Goal: Task Accomplishment & Management: Use online tool/utility

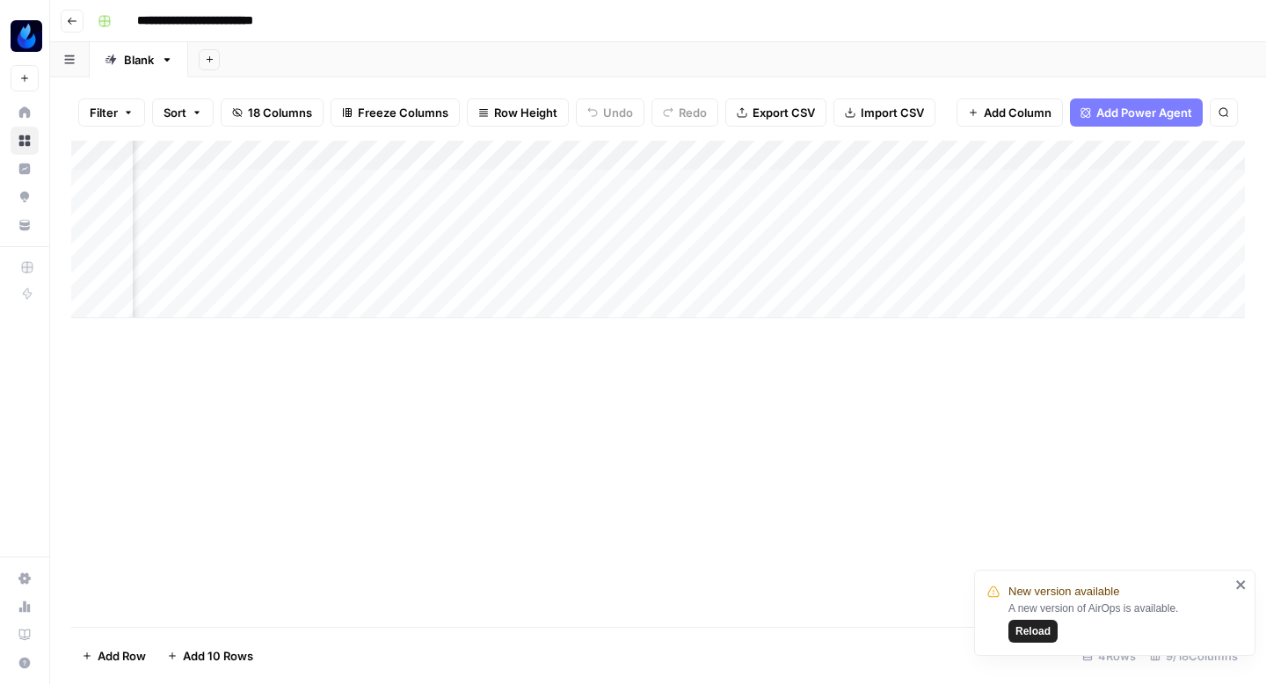
scroll to position [0, 408]
click at [737, 180] on div "Add Column" at bounding box center [657, 230] width 1173 height 178
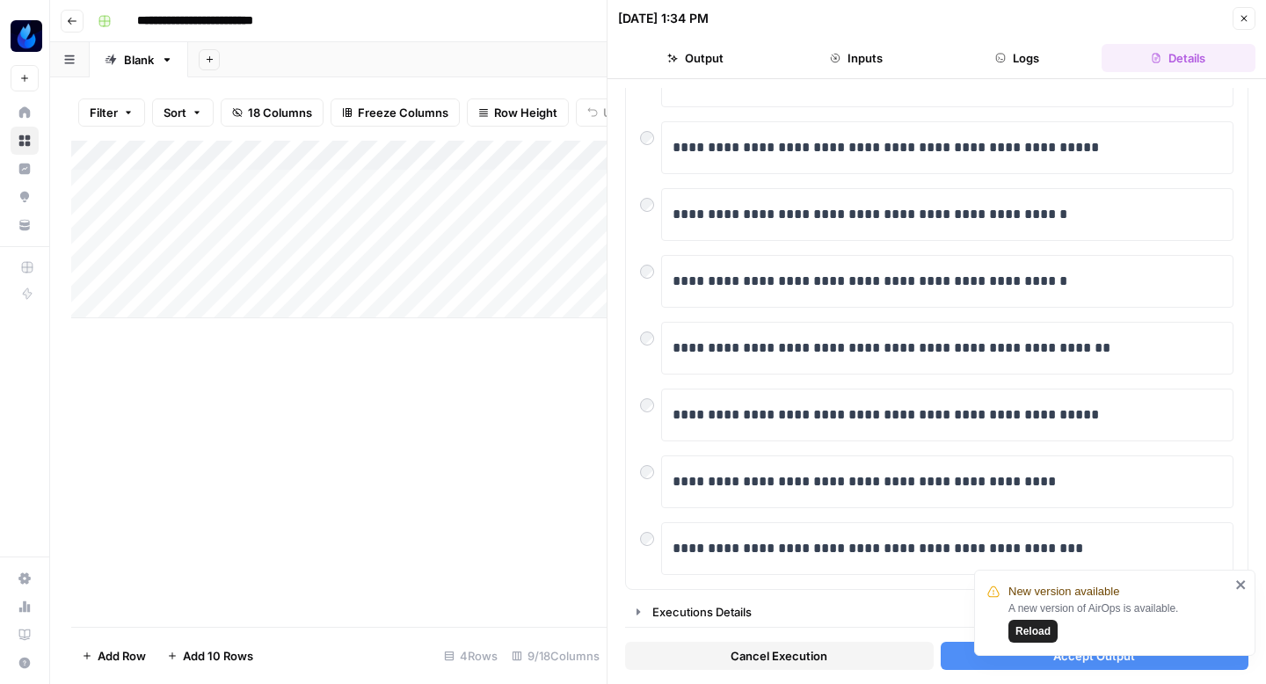
click at [1243, 588] on icon "close" at bounding box center [1240, 584] width 9 height 9
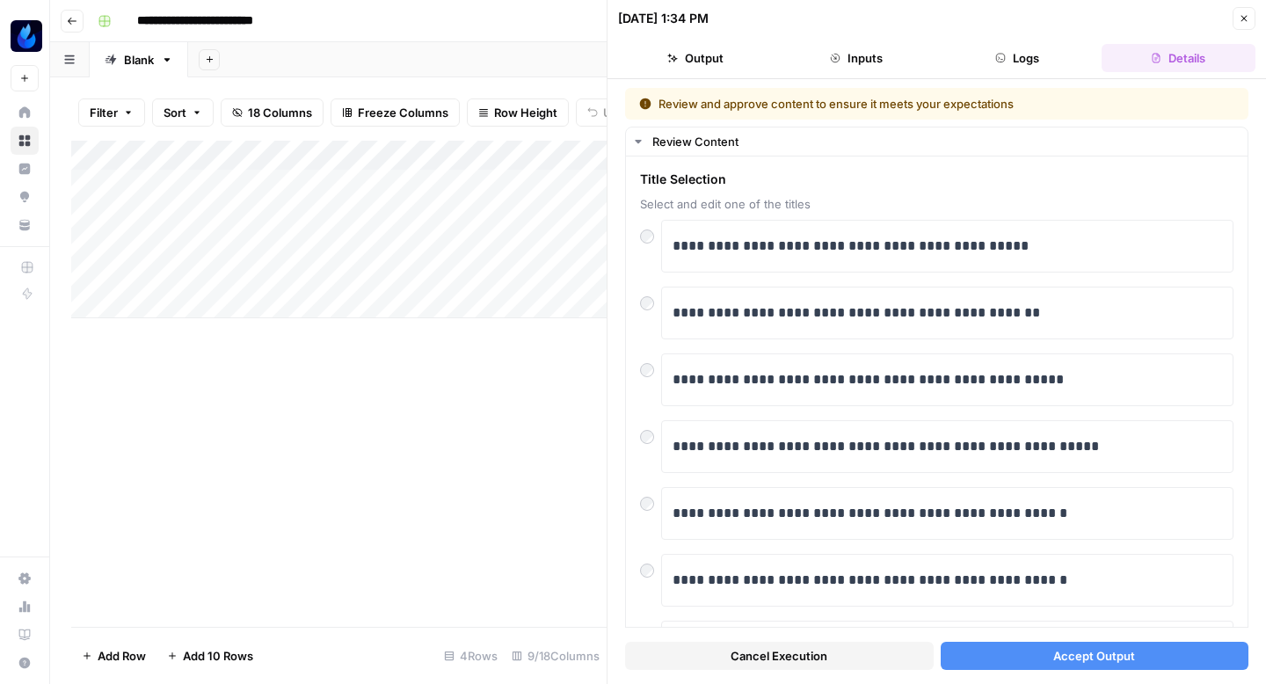
click at [1257, 5] on header "10/15/25 at 1:34 PM Close Output Inputs Logs Details" at bounding box center [936, 39] width 658 height 79
click at [1230, 20] on div "10/15/25 at 1:34 PM Close" at bounding box center [936, 18] width 637 height 23
drag, startPoint x: 1246, startPoint y: 20, endPoint x: 1236, endPoint y: 20, distance: 10.5
click at [1246, 20] on icon "button" at bounding box center [1243, 18] width 11 height 11
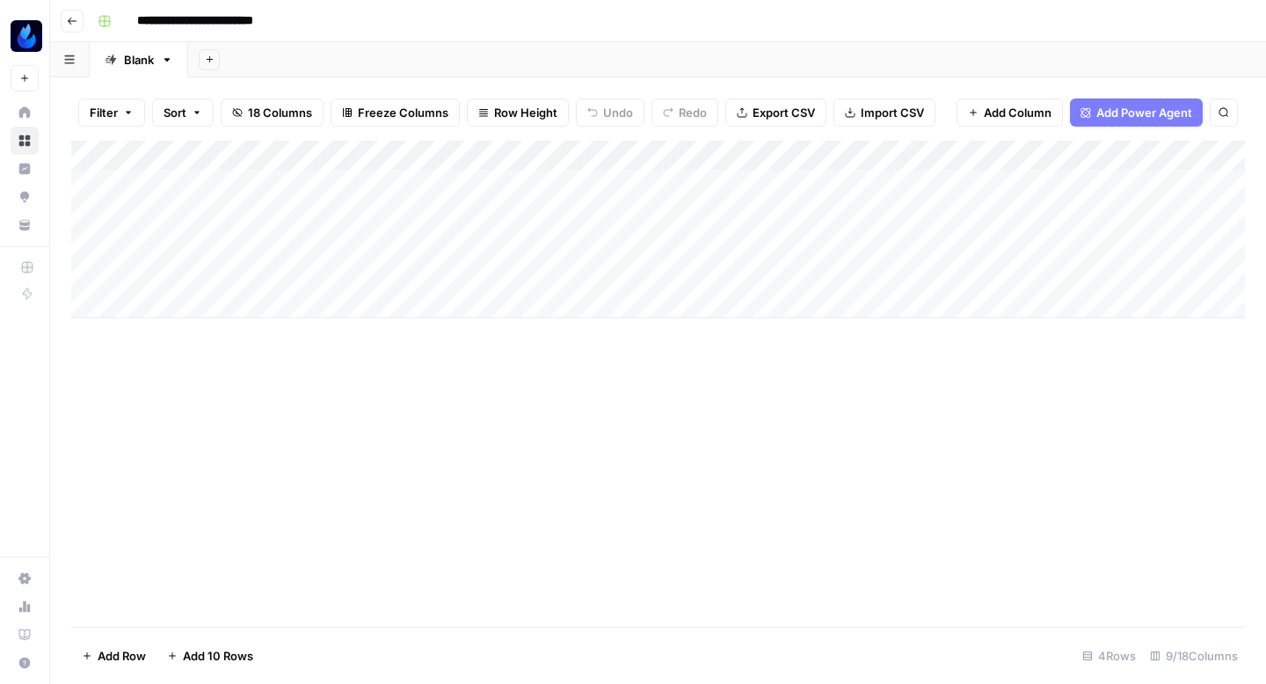
click at [1161, 188] on div "Add Column" at bounding box center [657, 230] width 1173 height 178
click at [1148, 185] on div "Add Column" at bounding box center [657, 230] width 1173 height 178
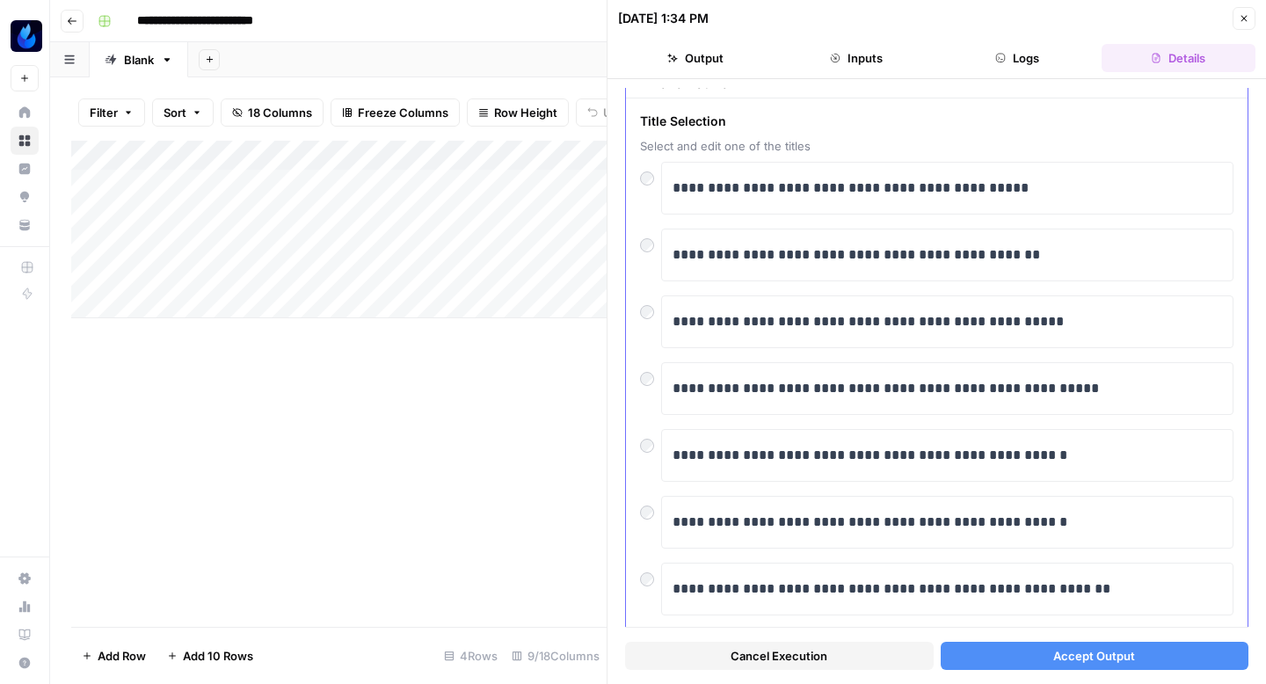
scroll to position [76, 0]
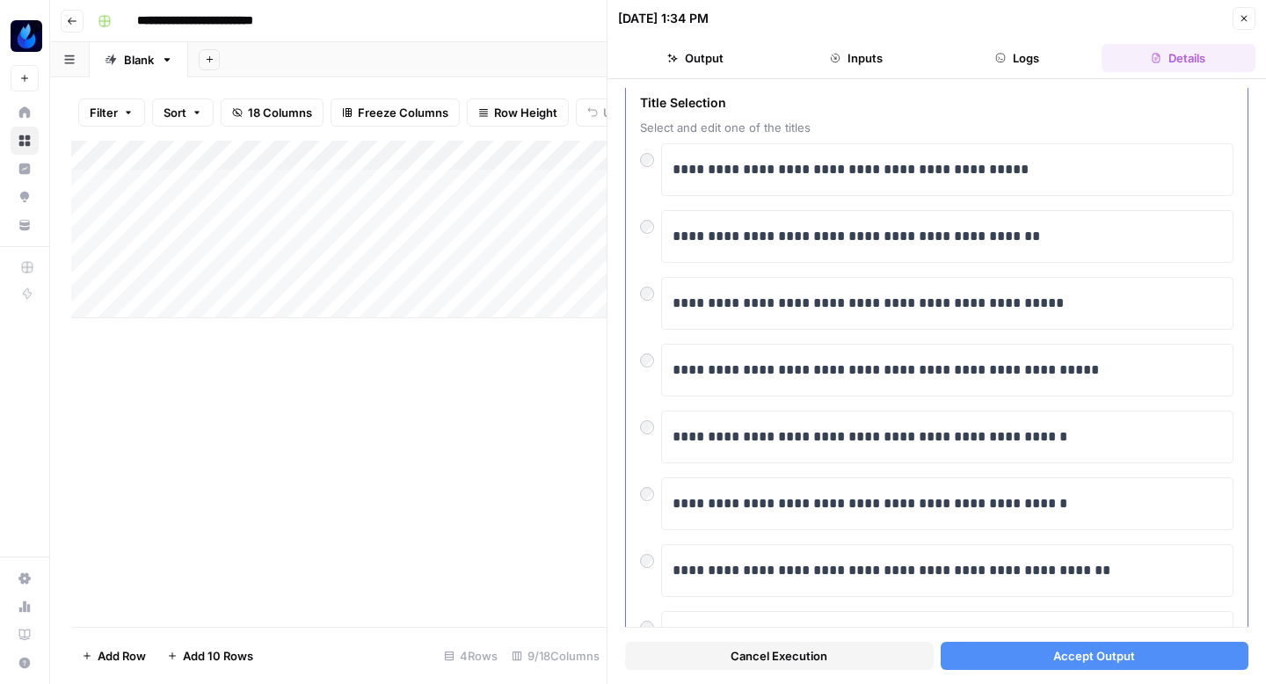
click at [640, 300] on div at bounding box center [650, 289] width 21 height 25
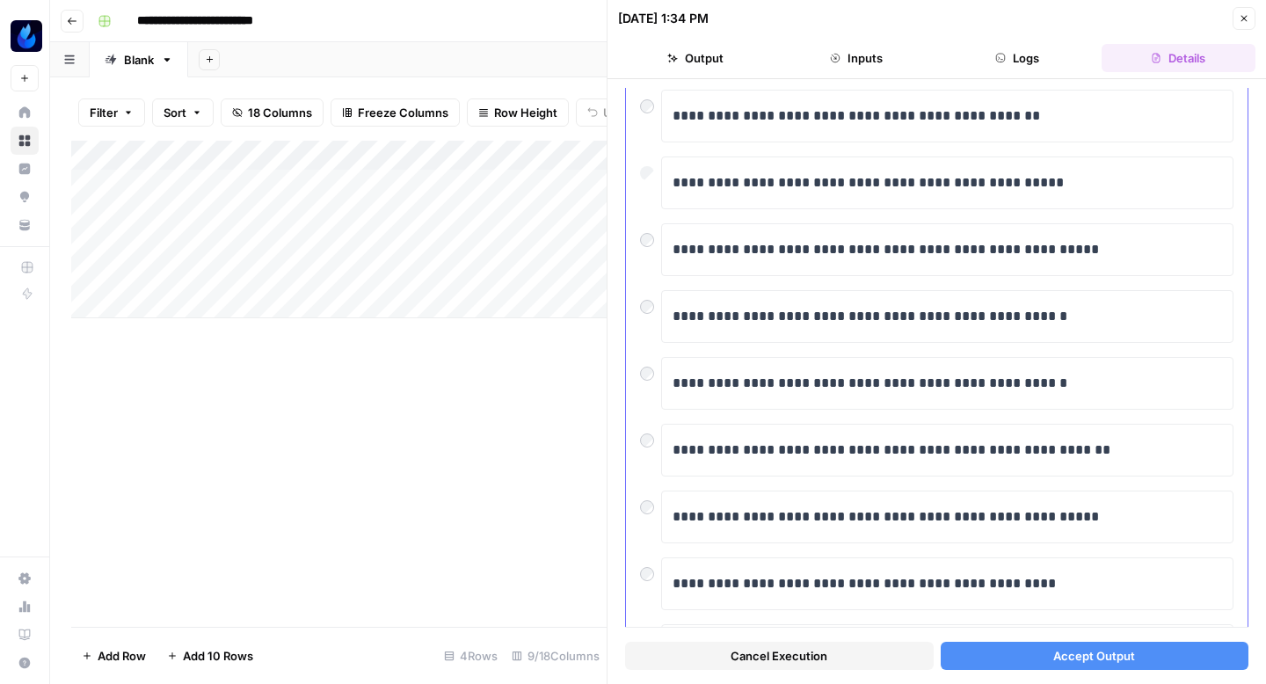
scroll to position [198, 0]
click at [643, 293] on div at bounding box center [650, 301] width 21 height 25
click at [990, 648] on button "Accept Output" at bounding box center [1094, 656] width 308 height 28
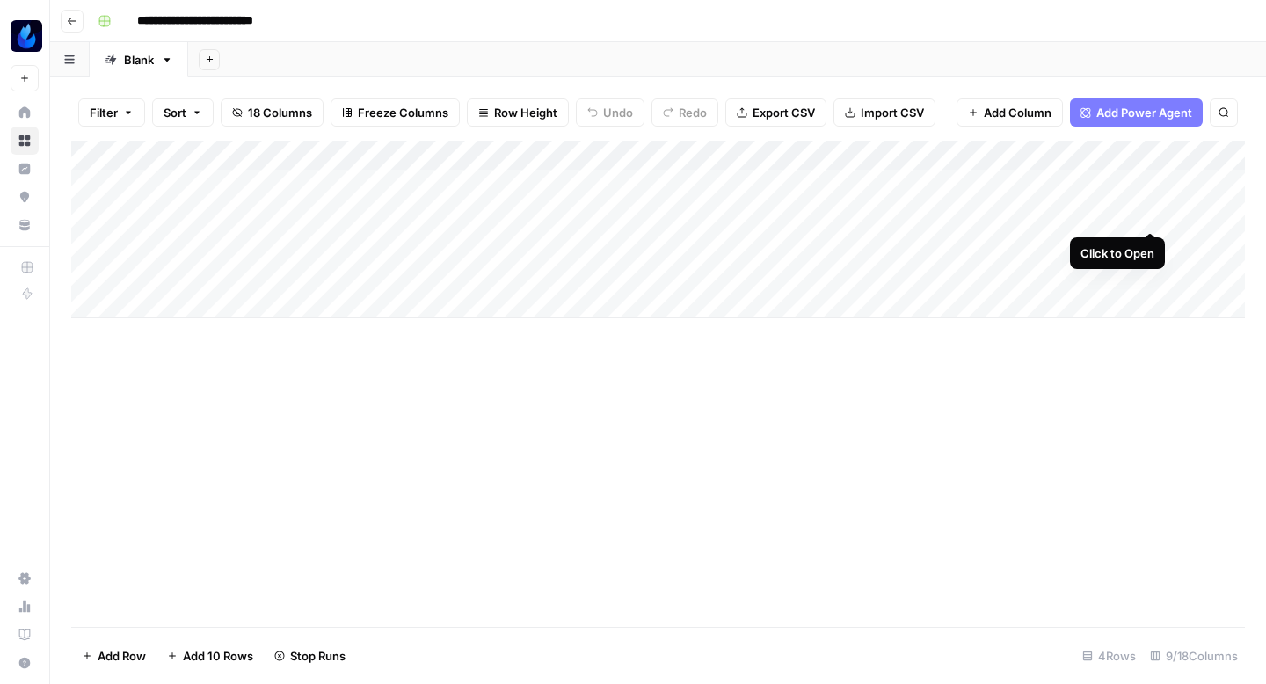
click at [1150, 212] on div "Add Column" at bounding box center [657, 230] width 1173 height 178
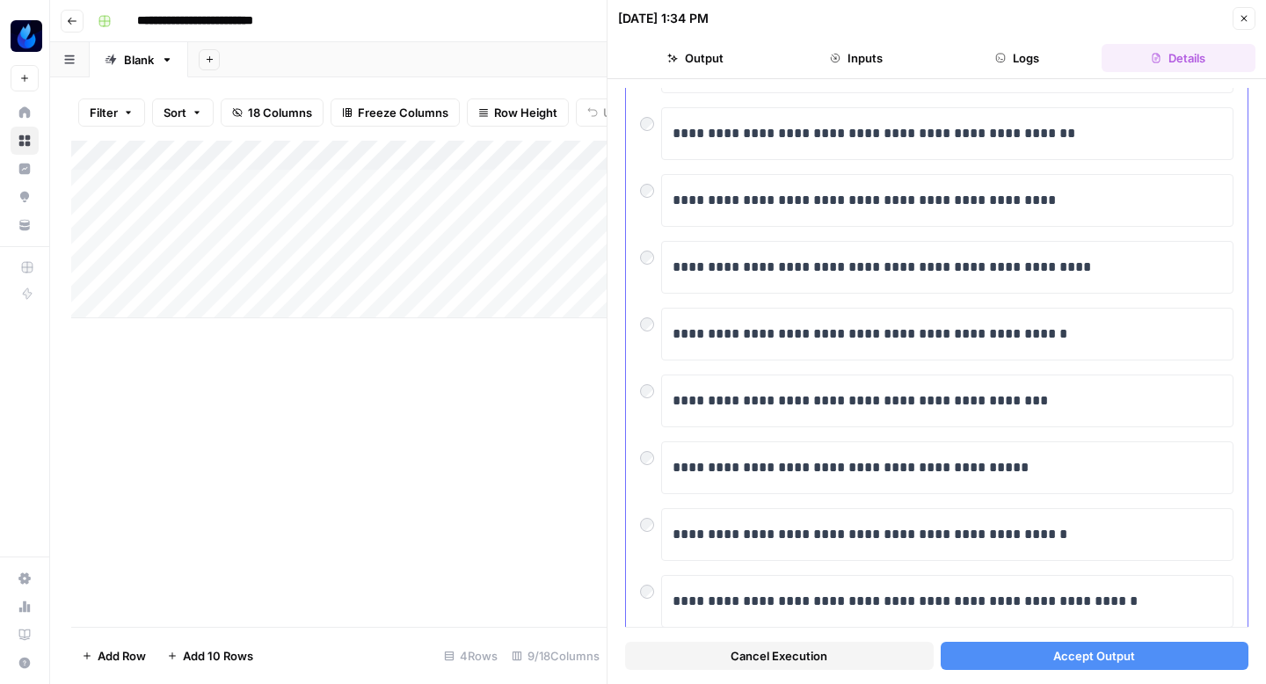
scroll to position [299, 0]
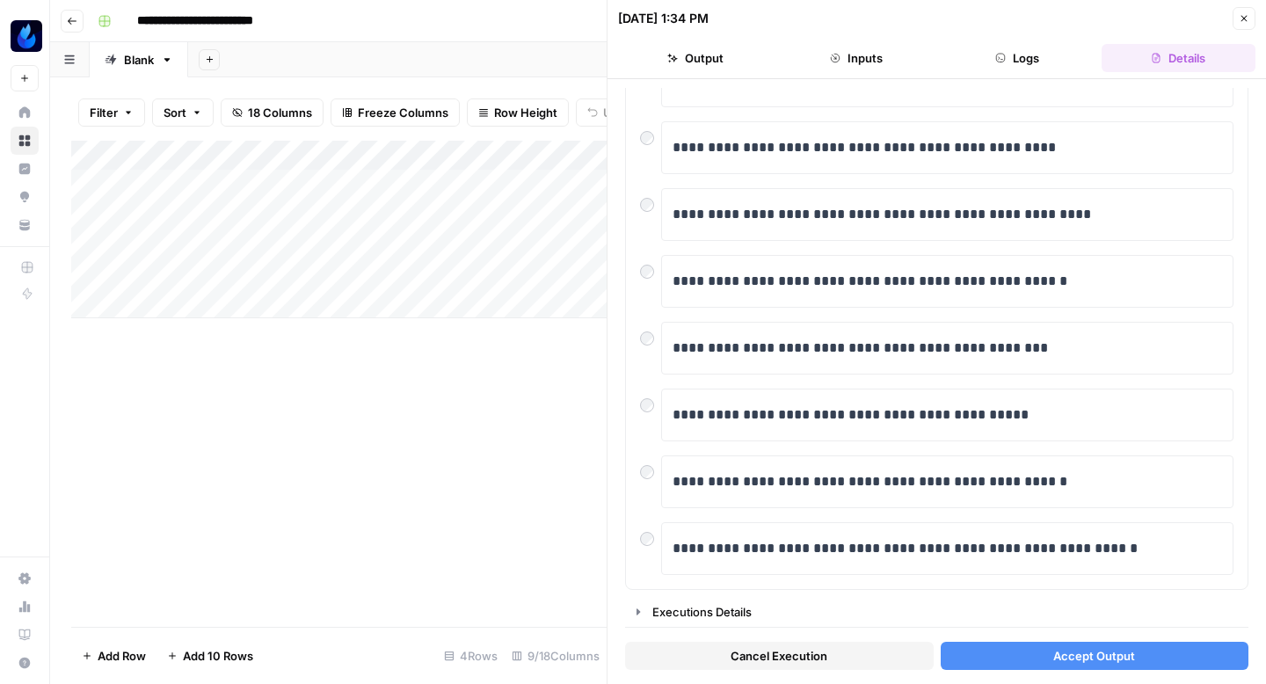
click at [1013, 653] on button "Accept Output" at bounding box center [1094, 656] width 308 height 28
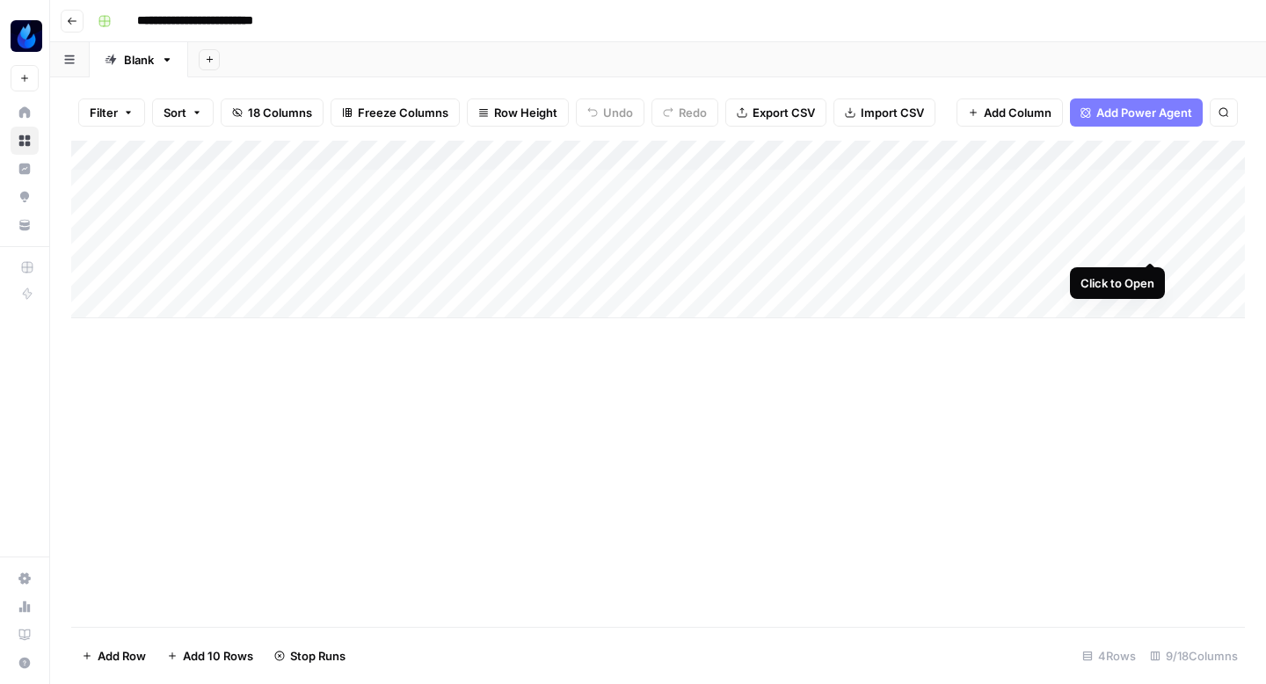
click at [1150, 239] on div "Add Column" at bounding box center [657, 230] width 1173 height 178
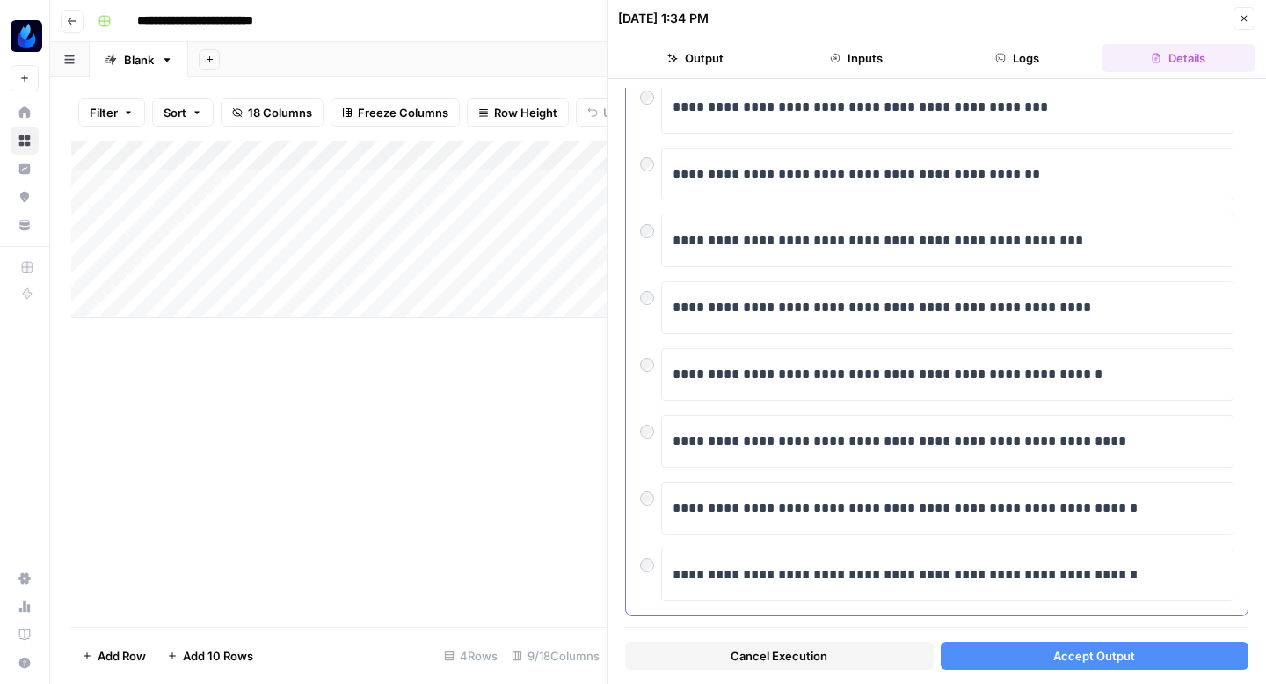
scroll to position [279, 0]
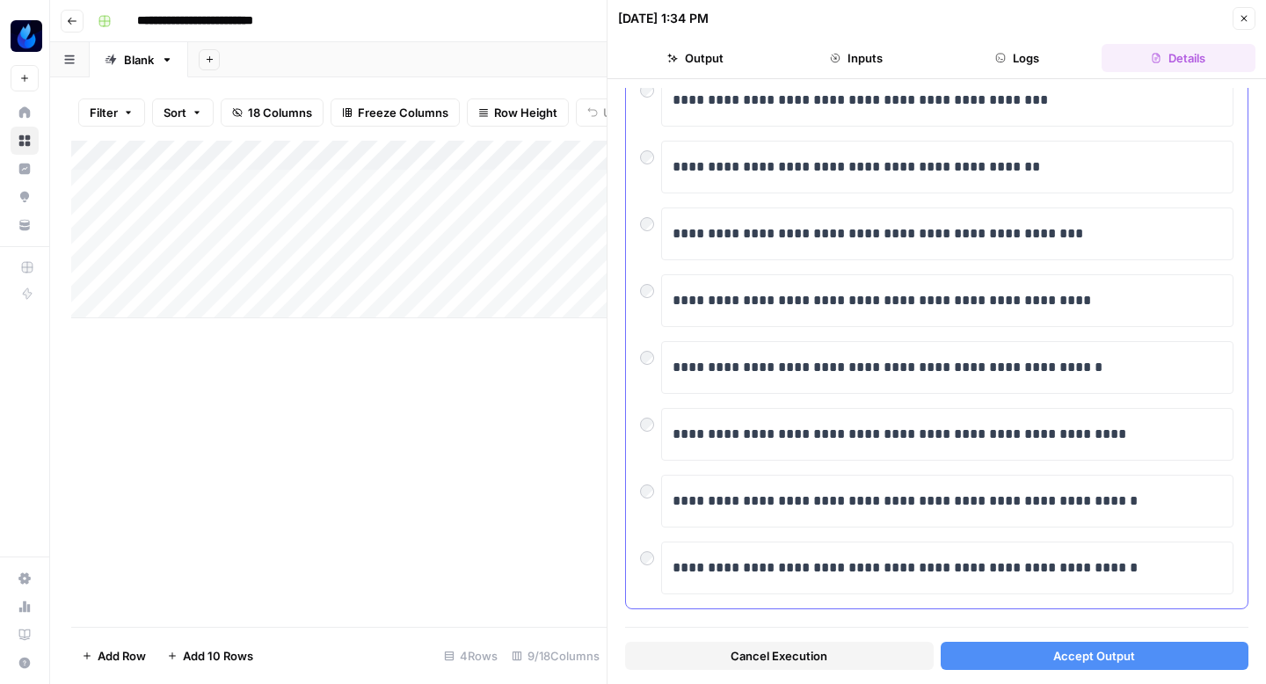
click at [654, 294] on div at bounding box center [650, 286] width 21 height 25
click at [981, 663] on button "Accept Output" at bounding box center [1094, 656] width 308 height 28
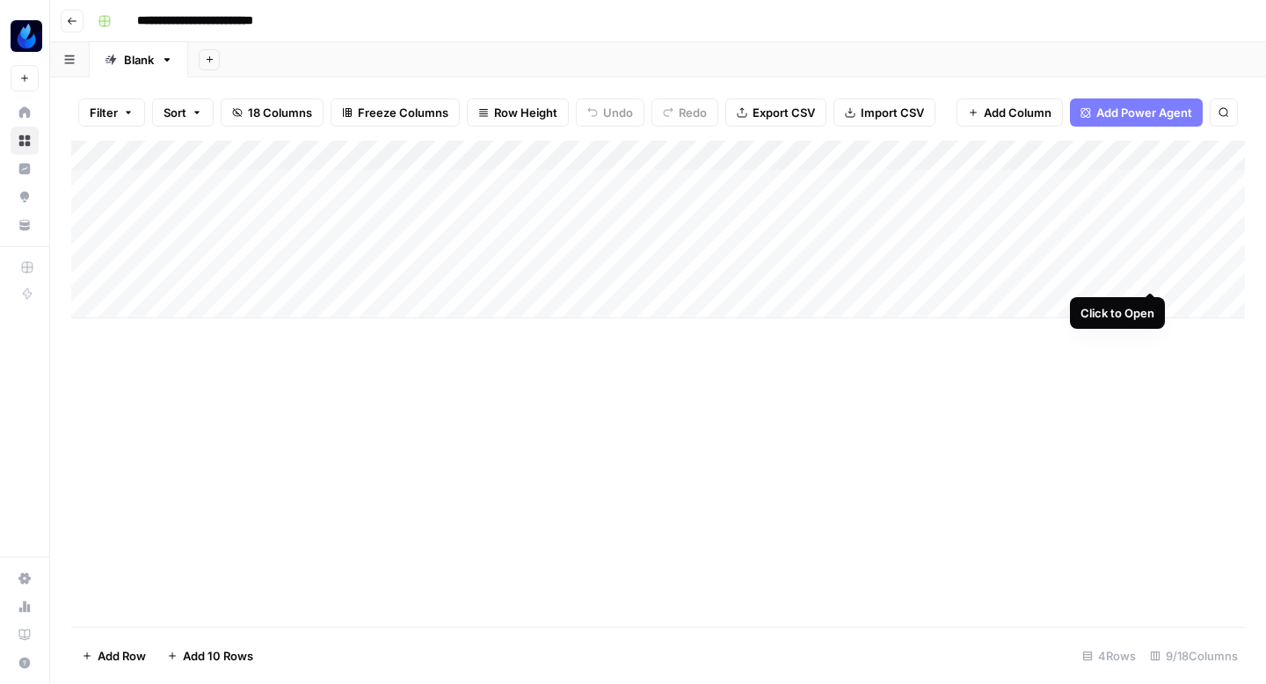
click at [1146, 270] on div "Add Column" at bounding box center [657, 230] width 1173 height 178
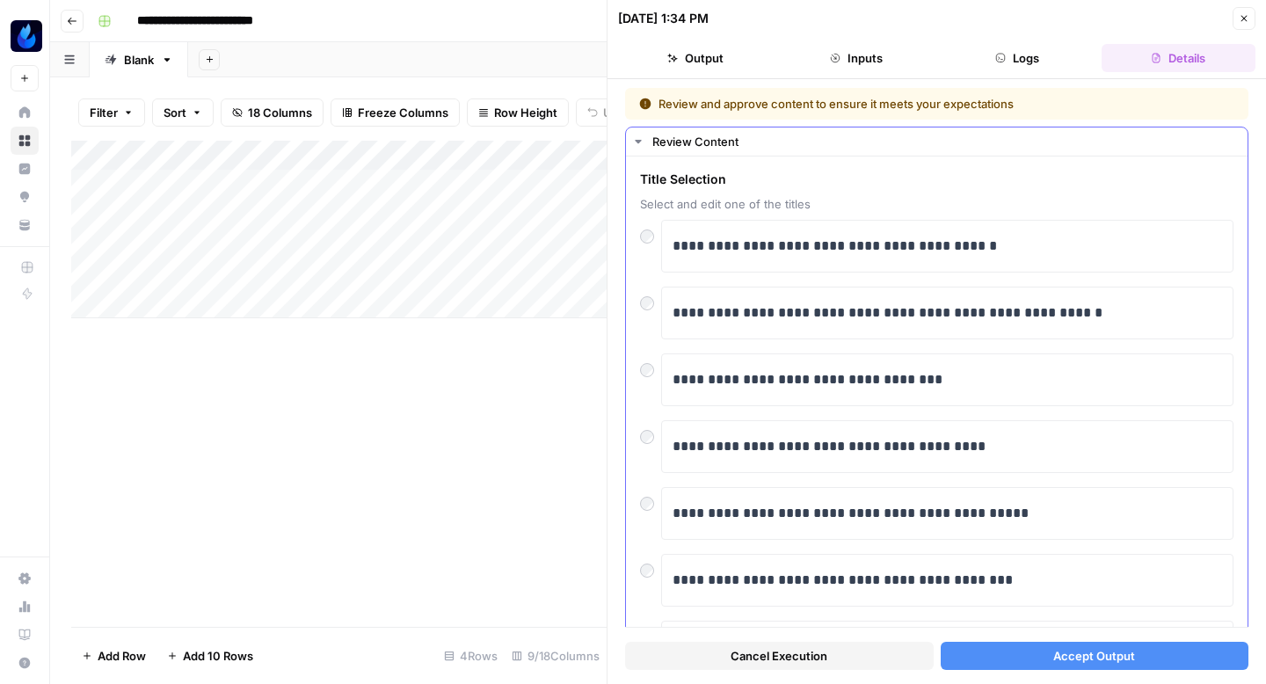
click at [640, 305] on div at bounding box center [650, 299] width 21 height 25
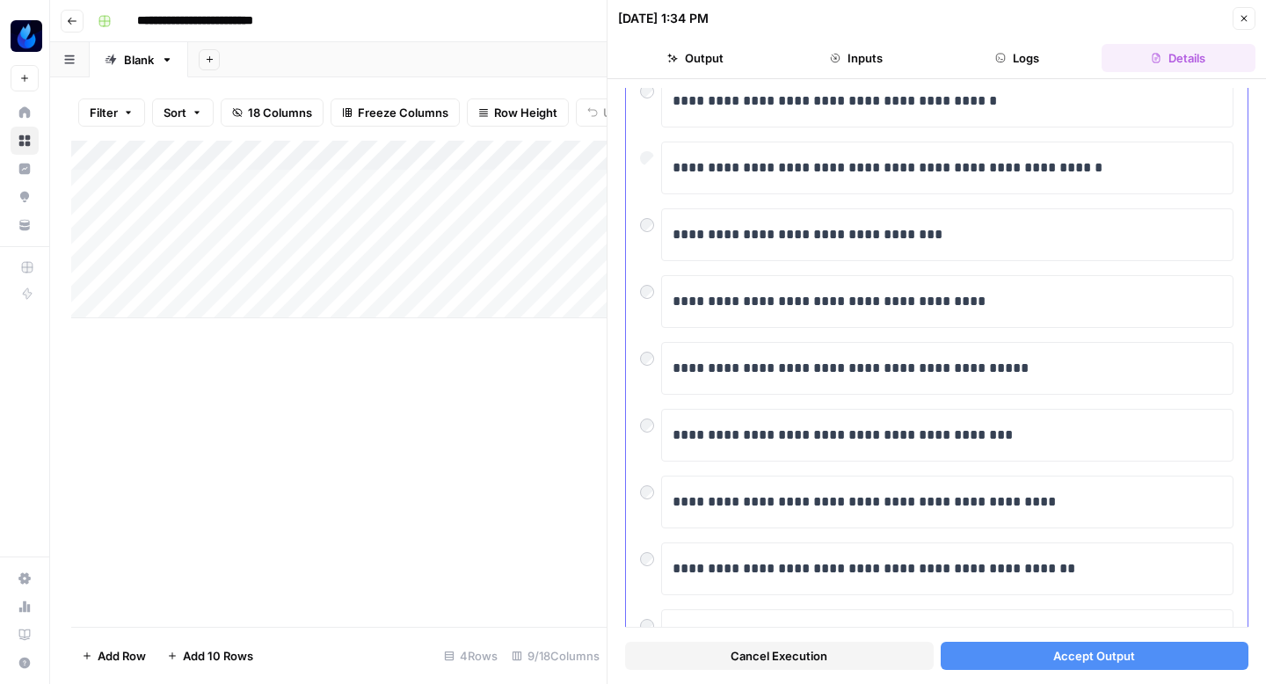
scroll to position [299, 0]
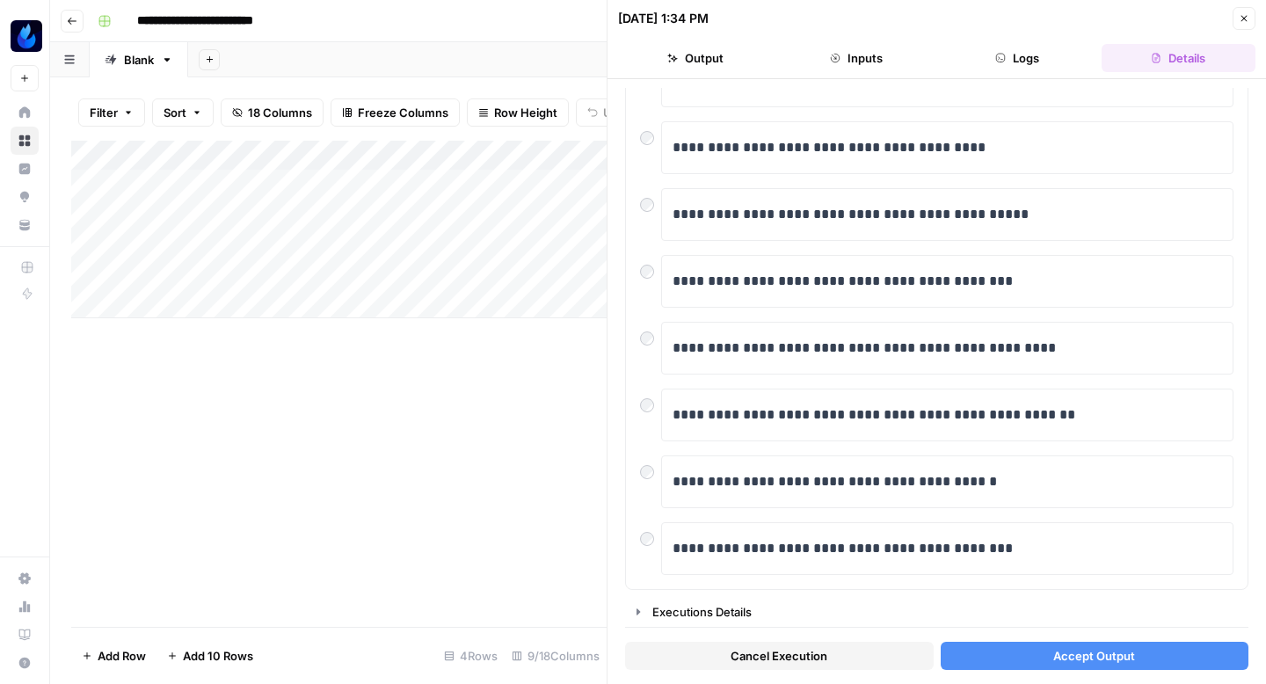
click at [1017, 656] on button "Accept Output" at bounding box center [1094, 656] width 308 height 28
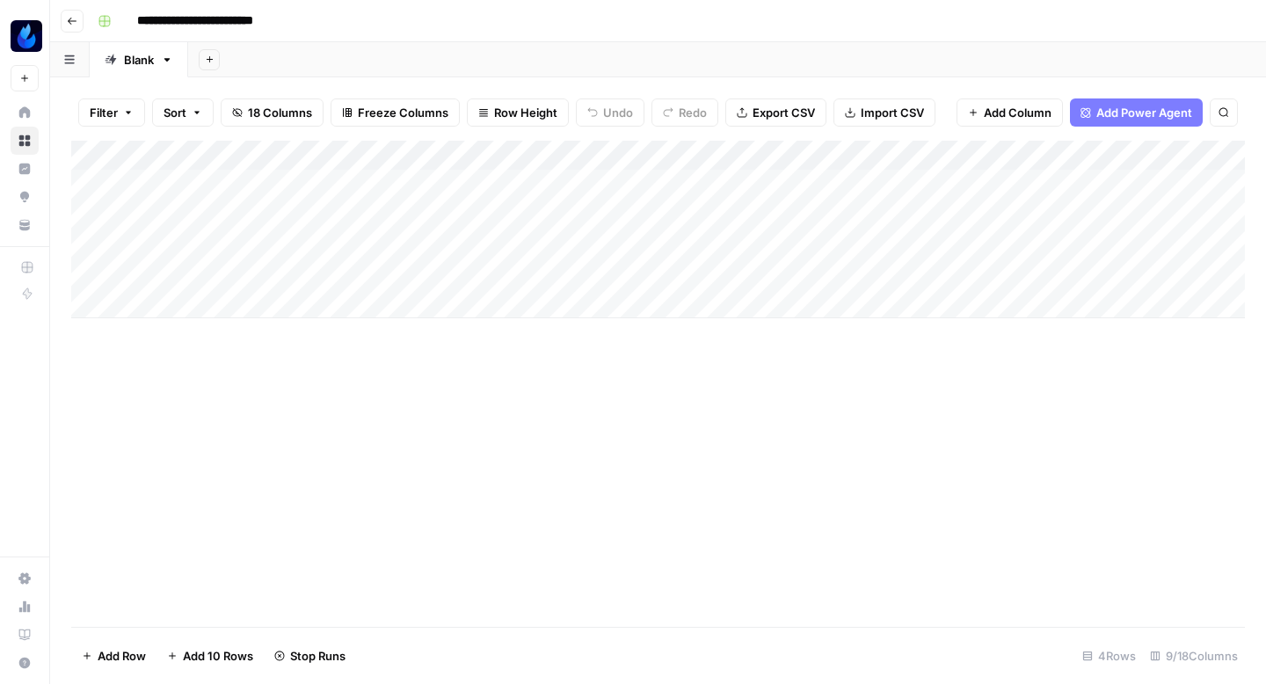
click at [716, 490] on div "Add Column" at bounding box center [657, 384] width 1173 height 486
click at [788, 498] on div "Add Column" at bounding box center [657, 384] width 1173 height 486
click at [616, 178] on div "Add Column" at bounding box center [657, 230] width 1173 height 178
click at [615, 209] on div "Add Column" at bounding box center [657, 230] width 1173 height 178
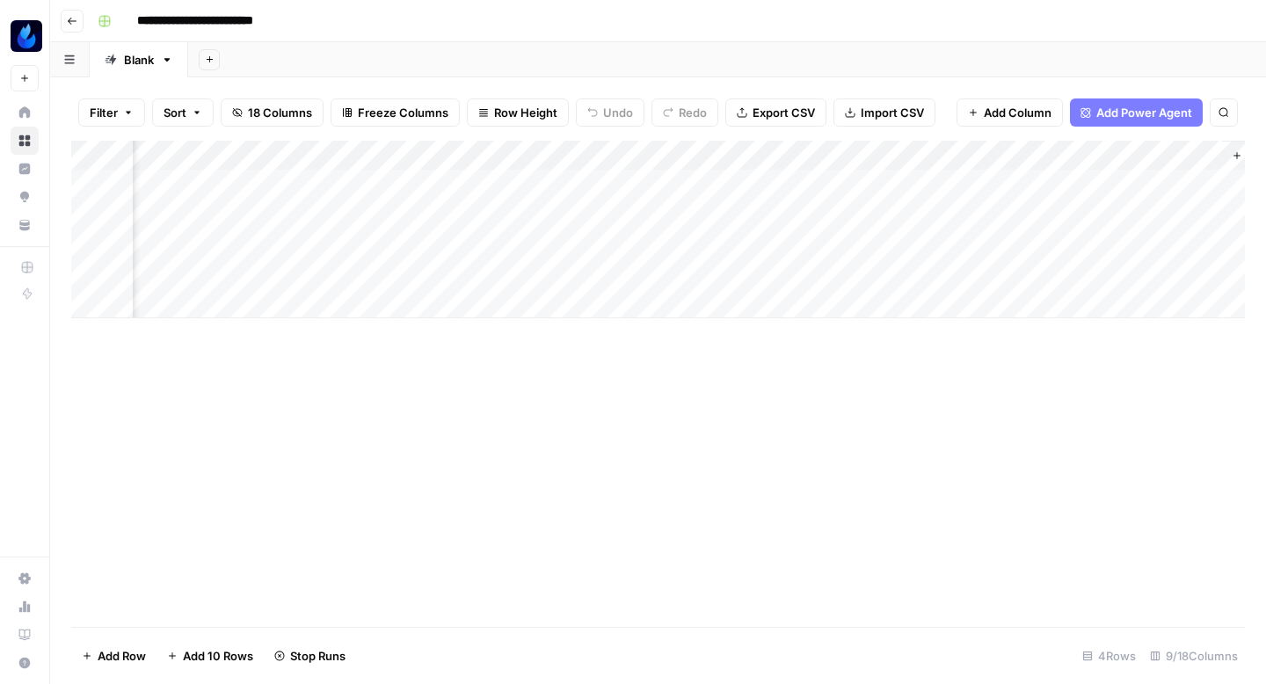
click at [613, 233] on div "Add Column" at bounding box center [657, 230] width 1173 height 178
click at [615, 266] on div "Add Column" at bounding box center [657, 230] width 1173 height 178
click at [620, 238] on div "Add Column" at bounding box center [657, 230] width 1173 height 178
